Goal: Information Seeking & Learning: Learn about a topic

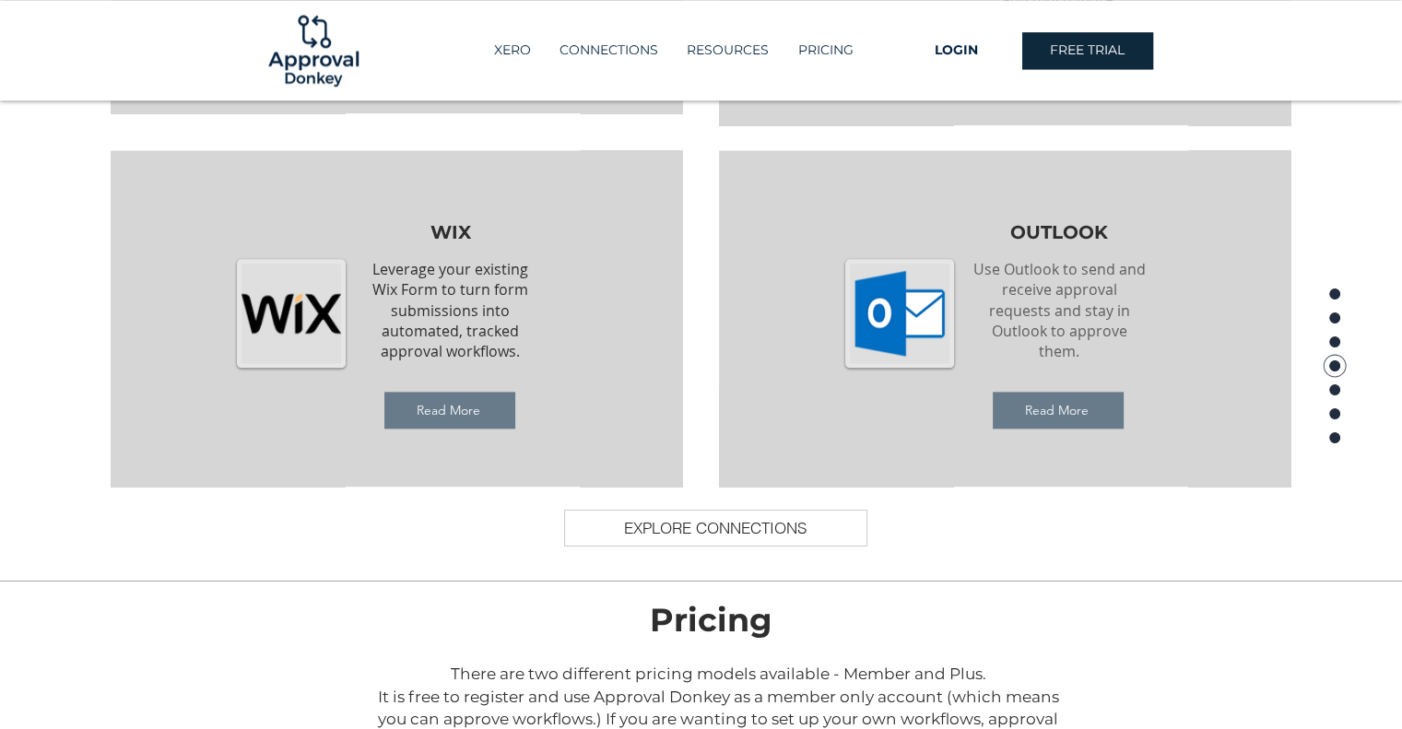
scroll to position [2204, 0]
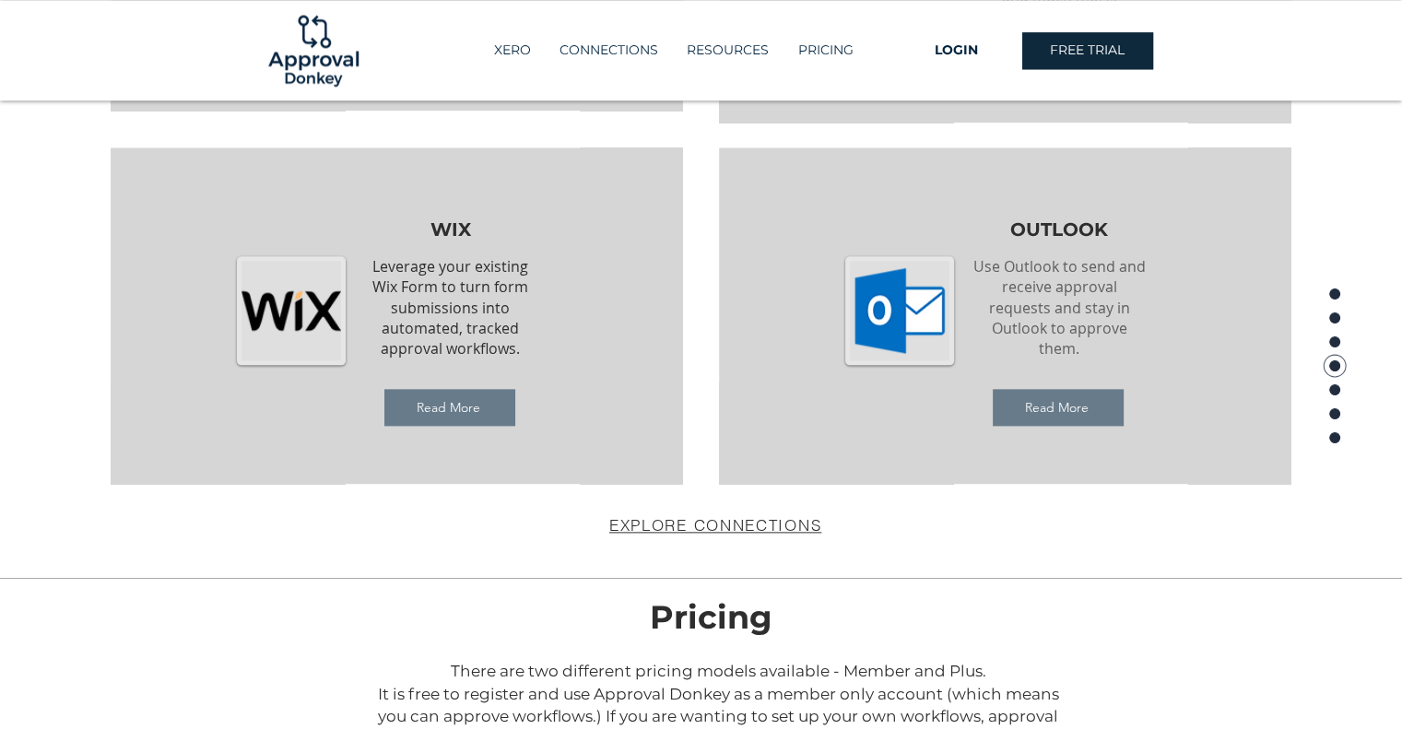
click at [686, 523] on span "EXPLORE CONNECTIONS" at bounding box center [715, 524] width 212 height 19
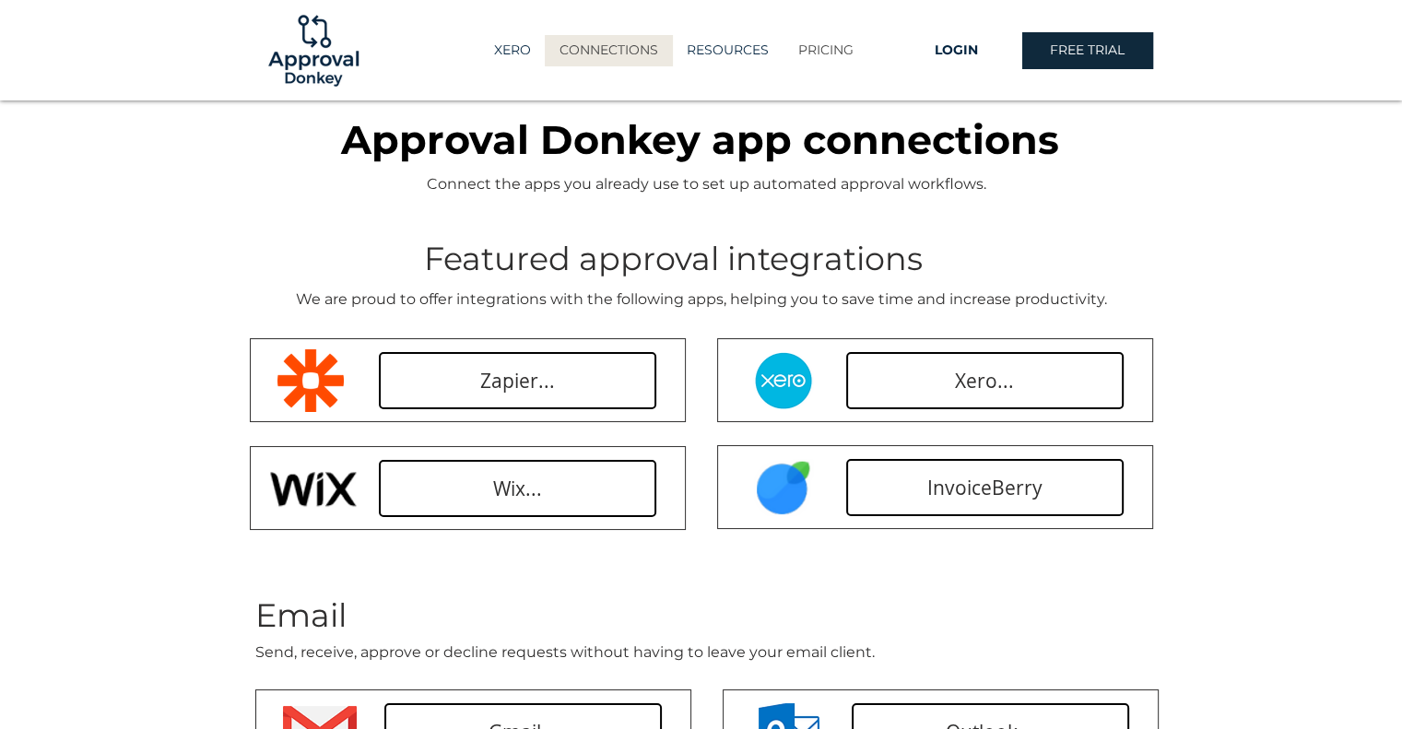
click at [806, 43] on p "PRICING" at bounding box center [826, 50] width 74 height 30
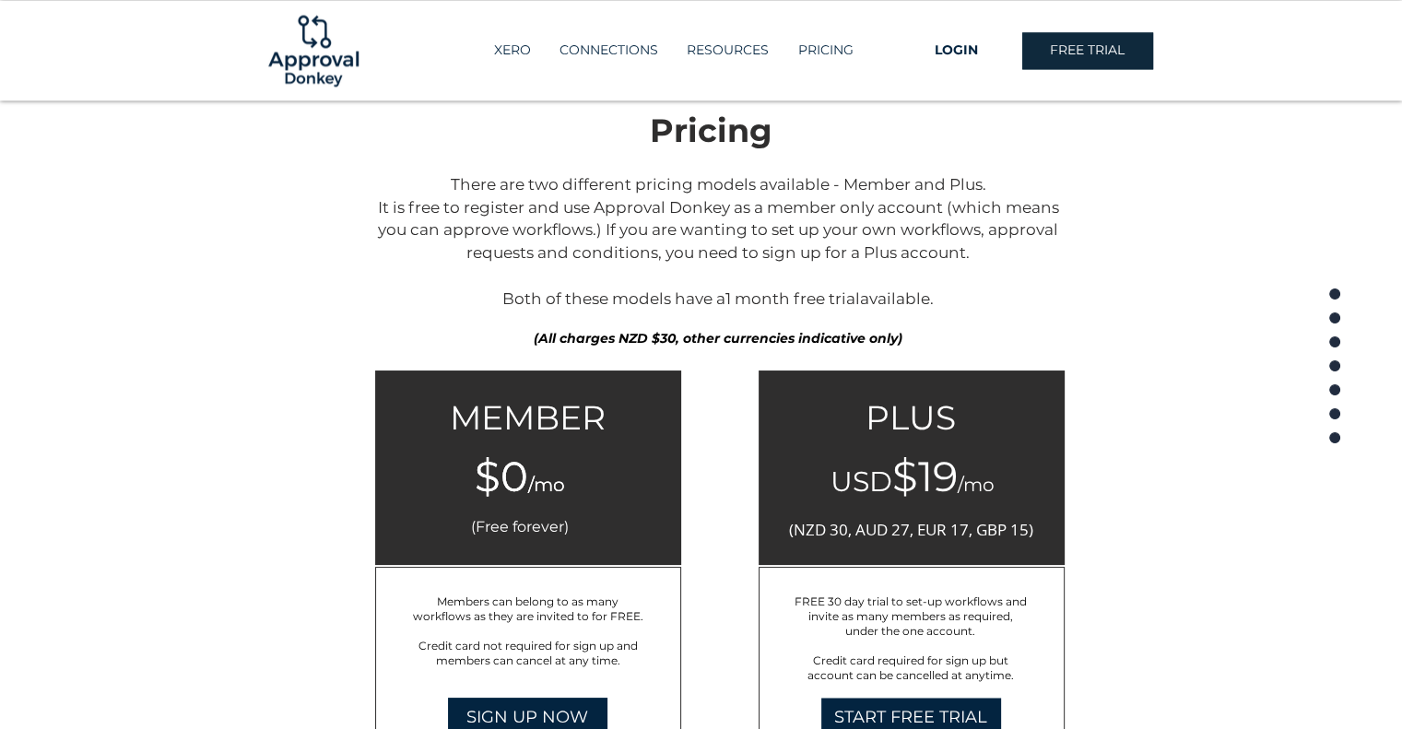
scroll to position [2851, 0]
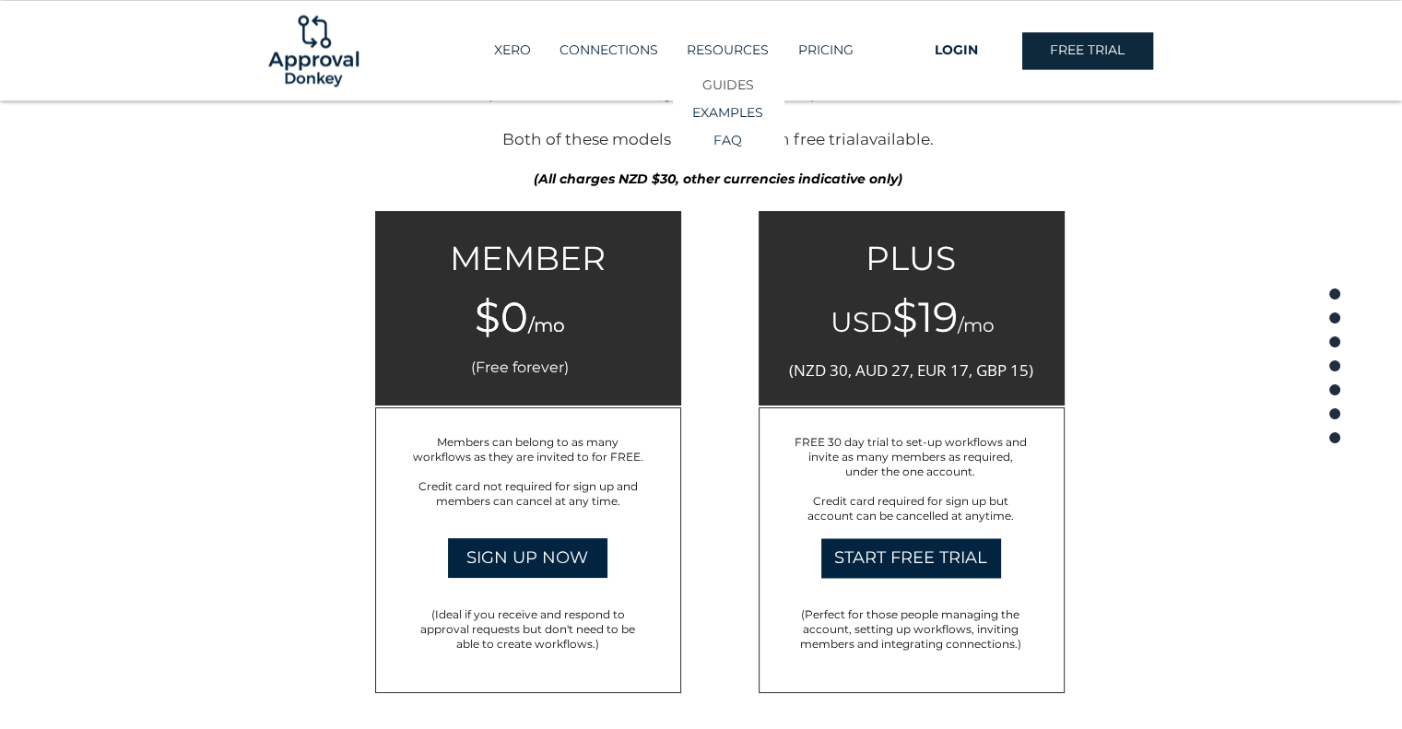
click at [718, 89] on p "GUIDES" at bounding box center [728, 85] width 65 height 27
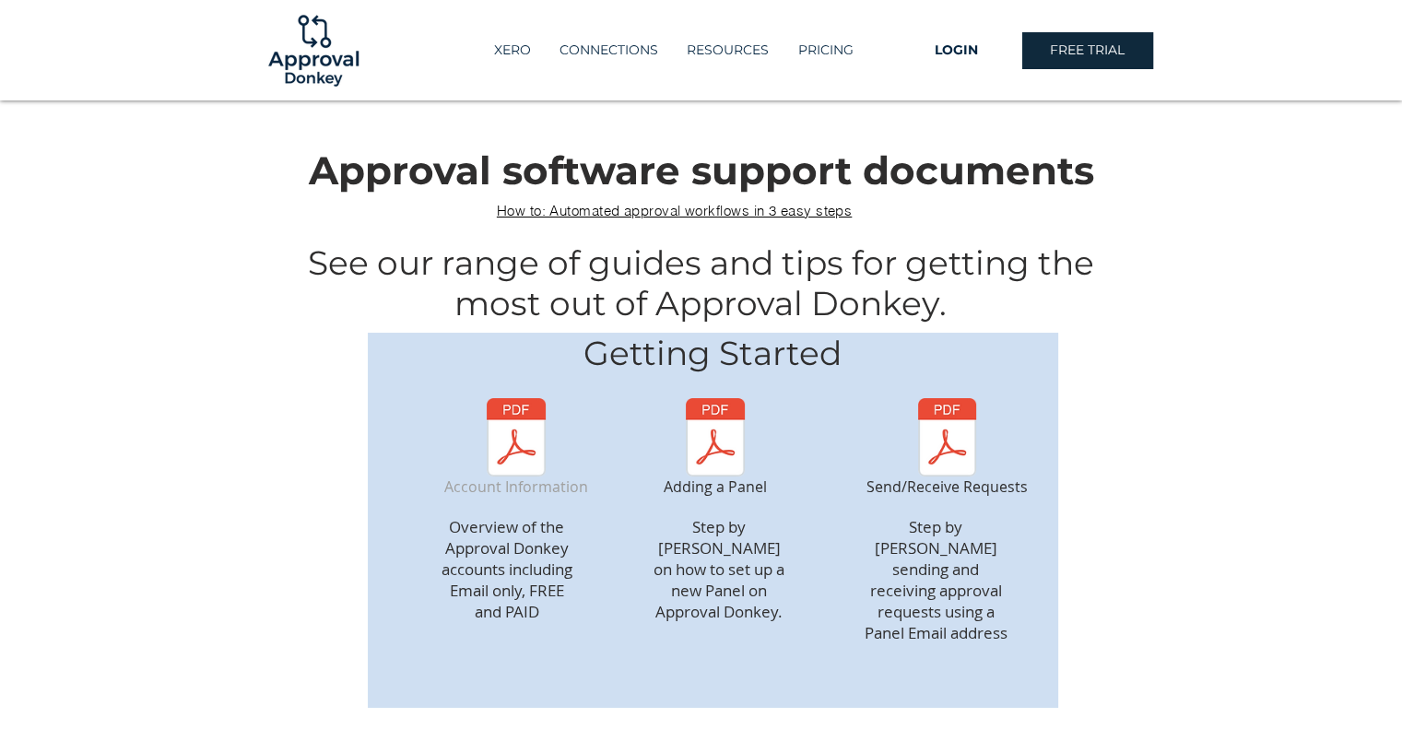
click at [541, 452] on img "Account Information" at bounding box center [517, 437] width 132 height 78
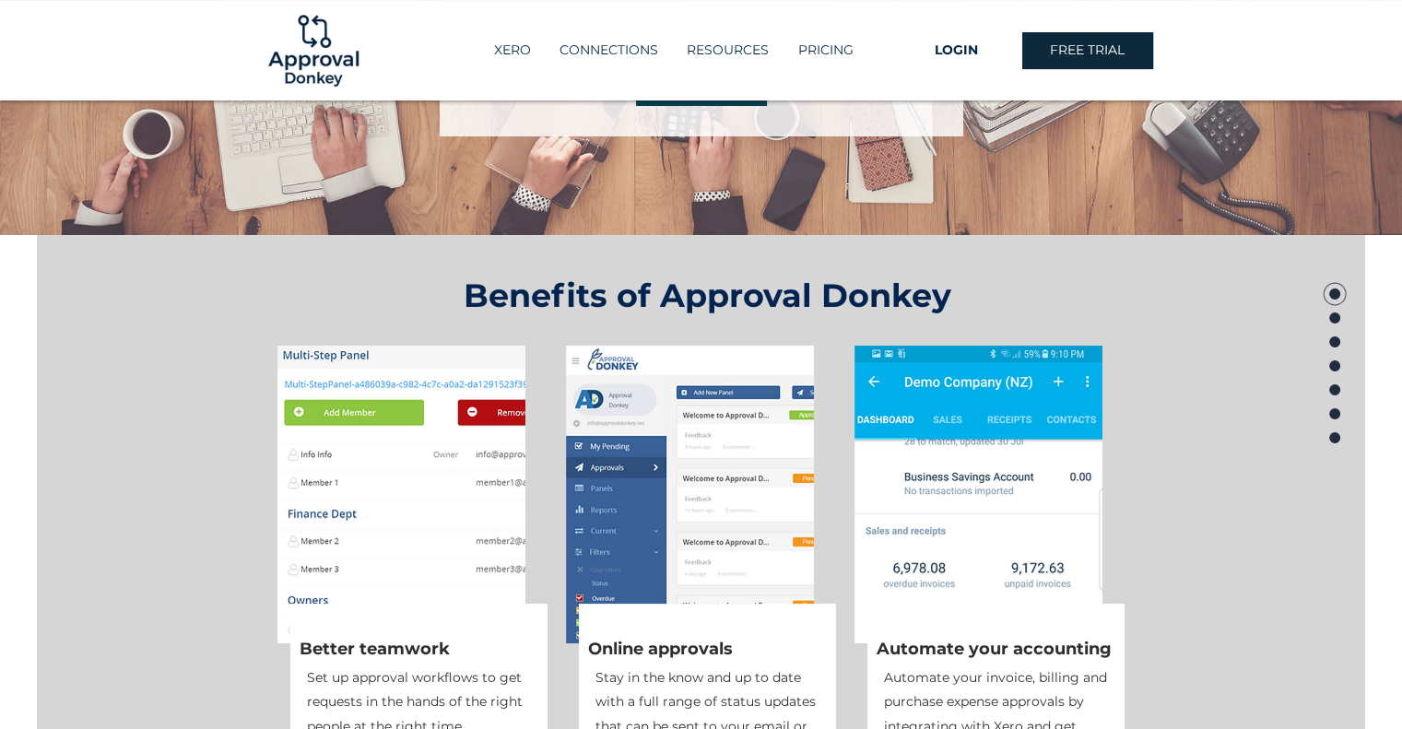
scroll to position [376, 0]
click at [702, 54] on p "RESOURCES" at bounding box center [728, 50] width 100 height 30
click at [723, 89] on p "GUIDES" at bounding box center [728, 85] width 65 height 27
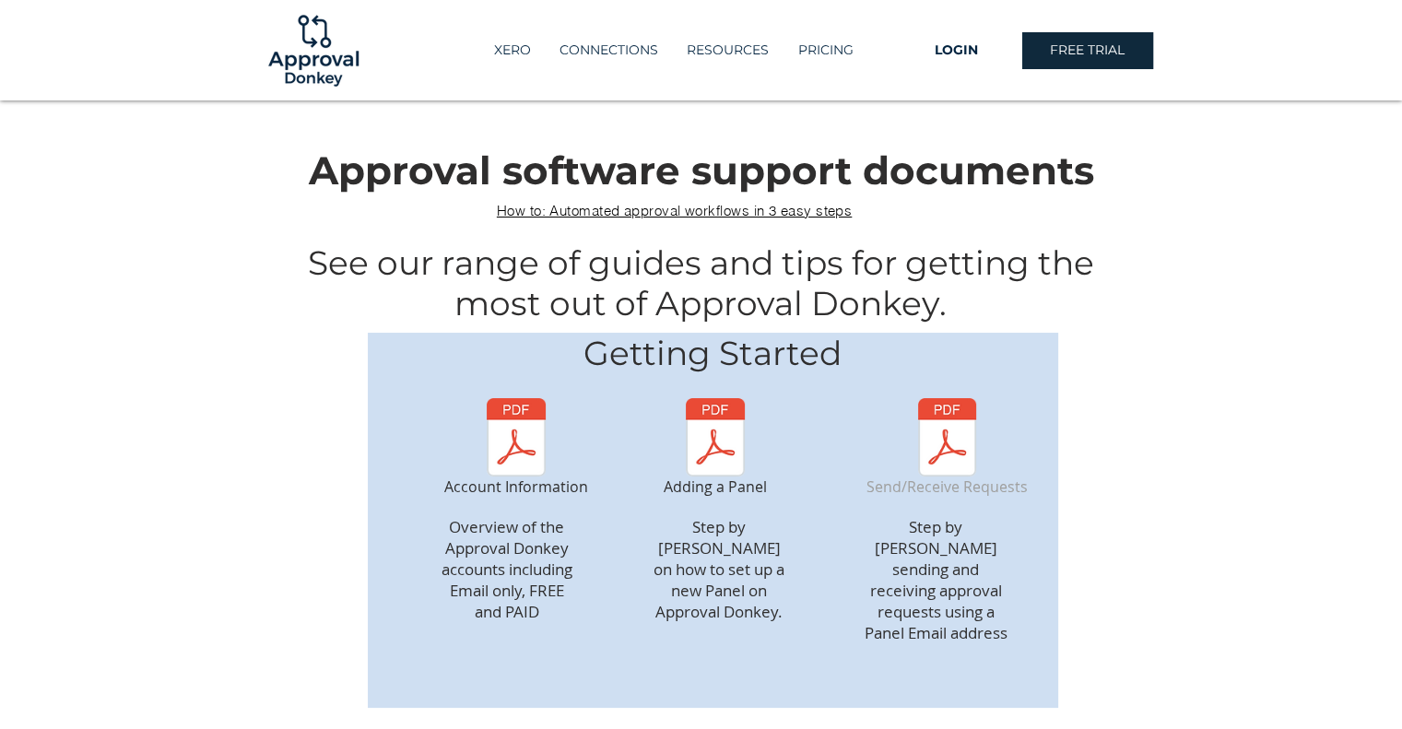
click at [962, 462] on img "Send/Receive Requests" at bounding box center [947, 437] width 149 height 78
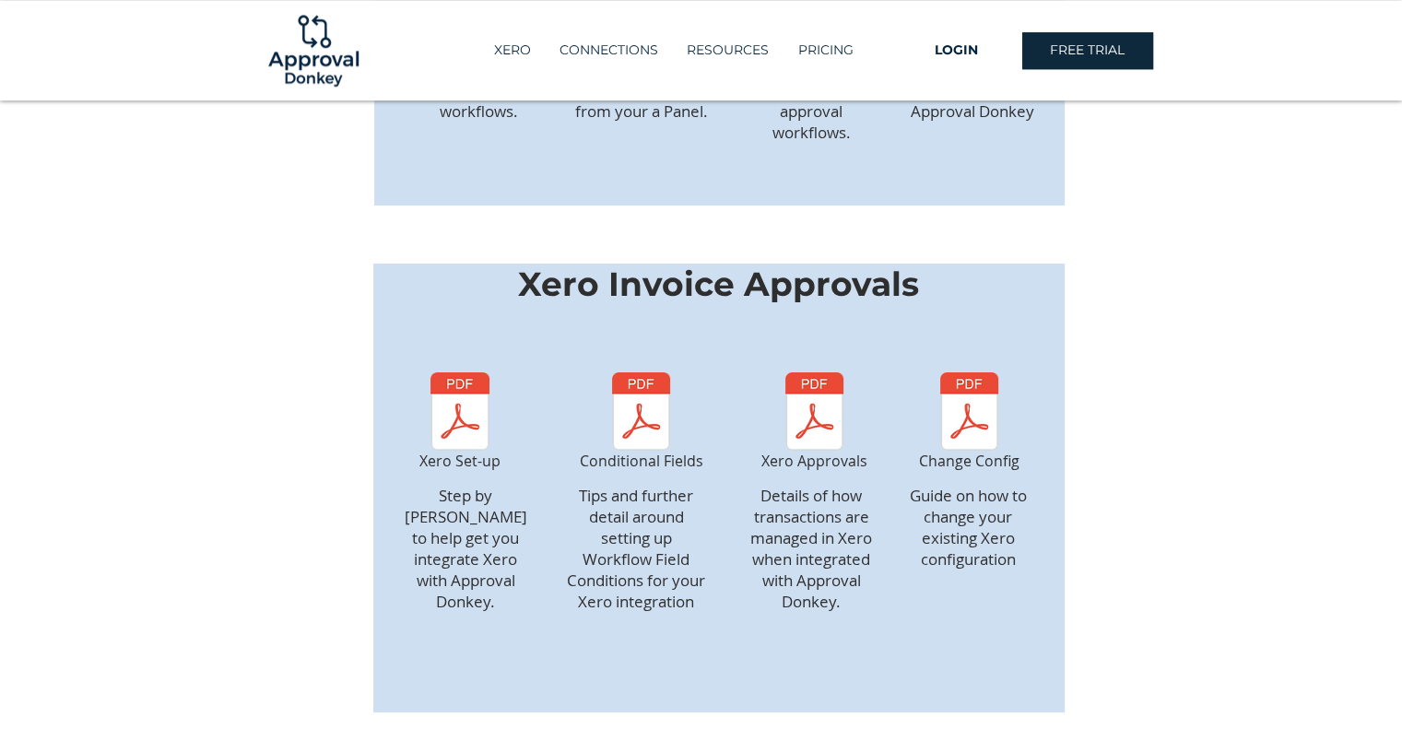
scroll to position [1689, 0]
click at [586, 53] on p "CONNECTIONS" at bounding box center [608, 50] width 117 height 30
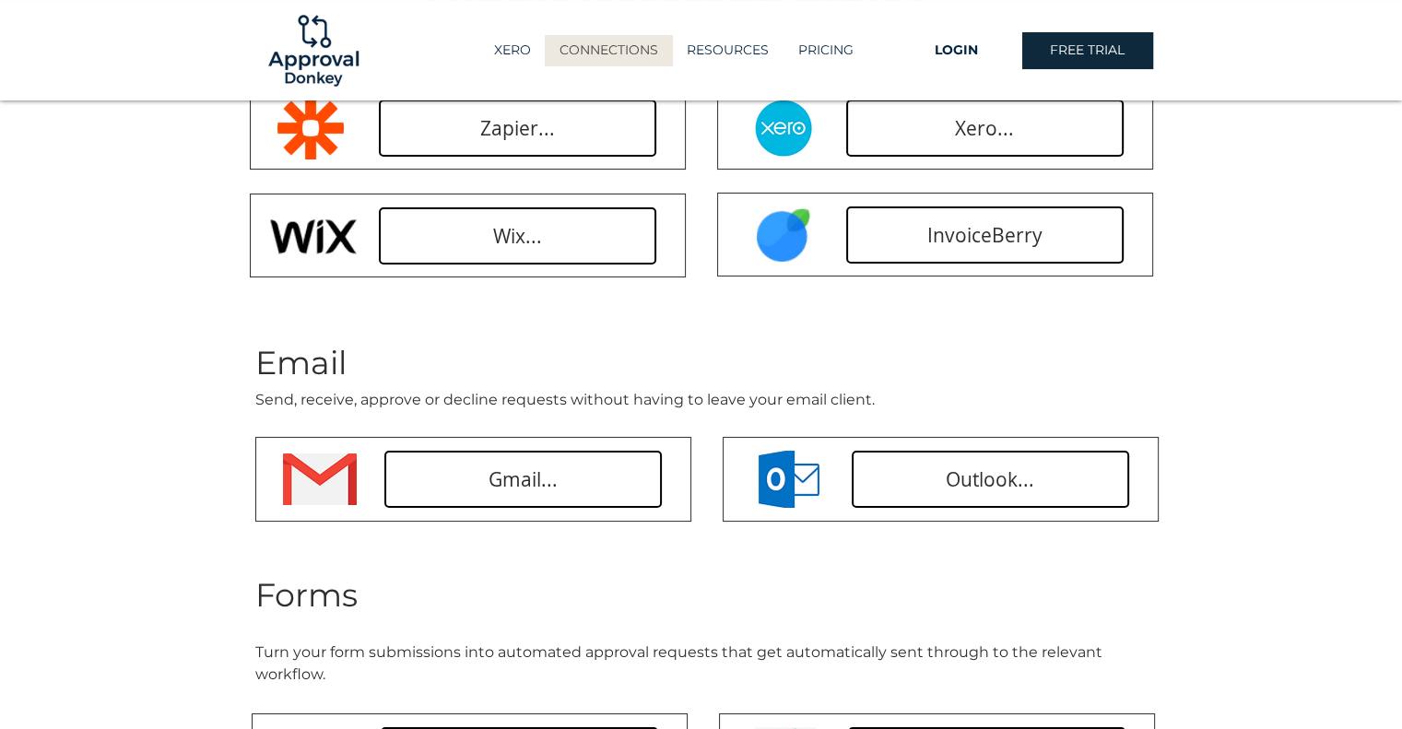
scroll to position [251, 0]
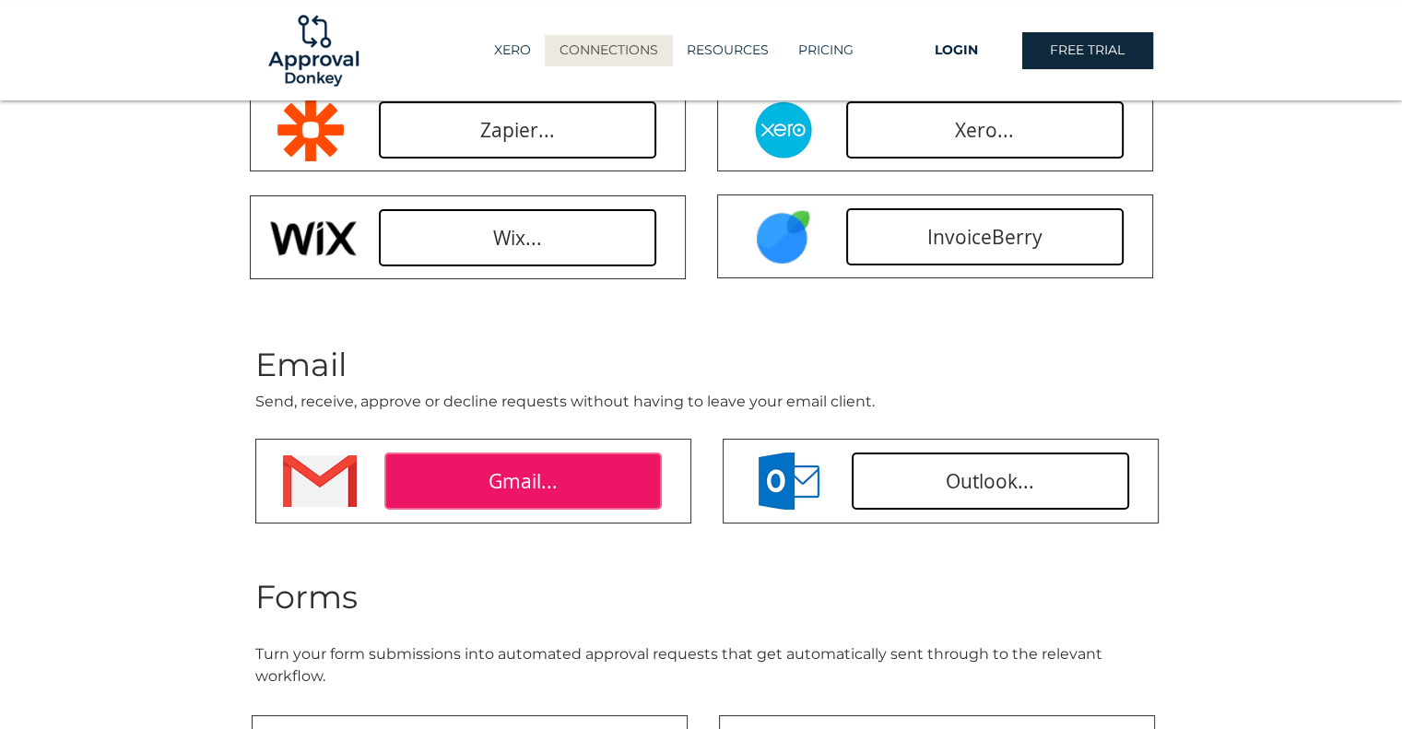
click at [455, 490] on link "Gmail..." at bounding box center [522, 481] width 277 height 57
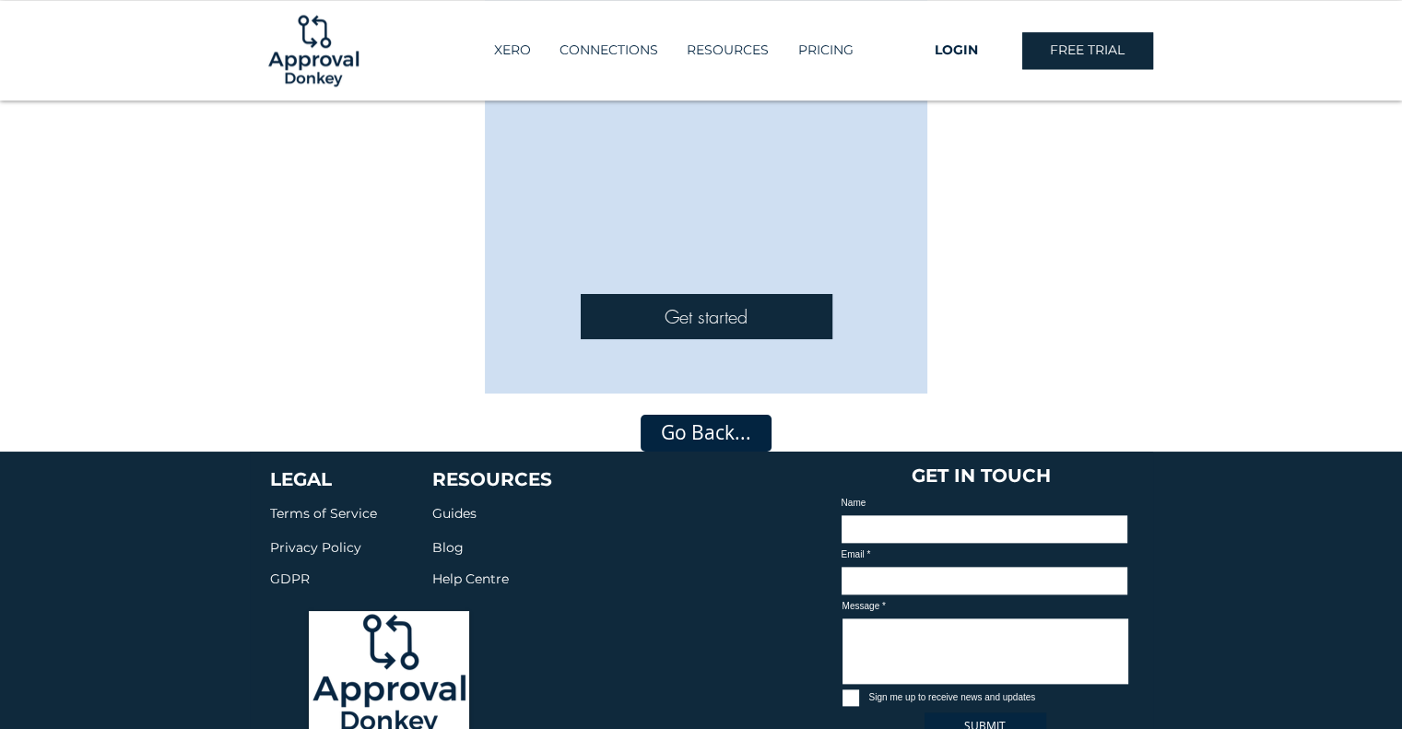
scroll to position [1983, 0]
